Goal: Information Seeking & Learning: Learn about a topic

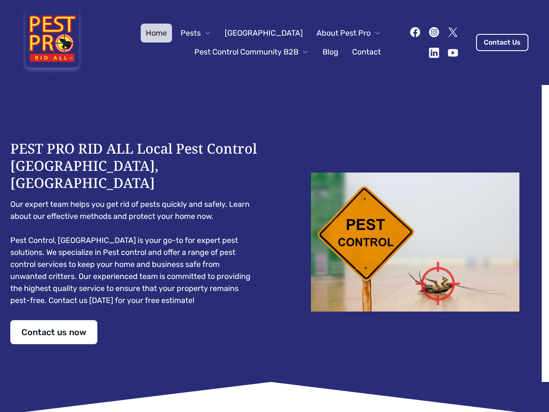
click at [275, 206] on div "PEST PRO RID ALL Local Pest Control [GEOGRAPHIC_DATA], [GEOGRAPHIC_DATA] Our ex…" at bounding box center [274, 242] width 529 height 204
click at [201, 33] on span "Pests" at bounding box center [191, 33] width 20 height 12
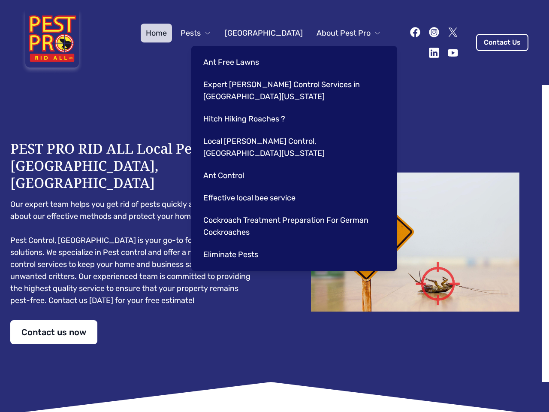
click at [340, 33] on span "About Pest Pro" at bounding box center [344, 33] width 54 height 12
click at [243, 52] on div "Ant Free Lawns Expert [PERSON_NAME] Control Services in [GEOGRAPHIC_DATA] [US_S…" at bounding box center [294, 158] width 206 height 225
